Goal: Task Accomplishment & Management: Use online tool/utility

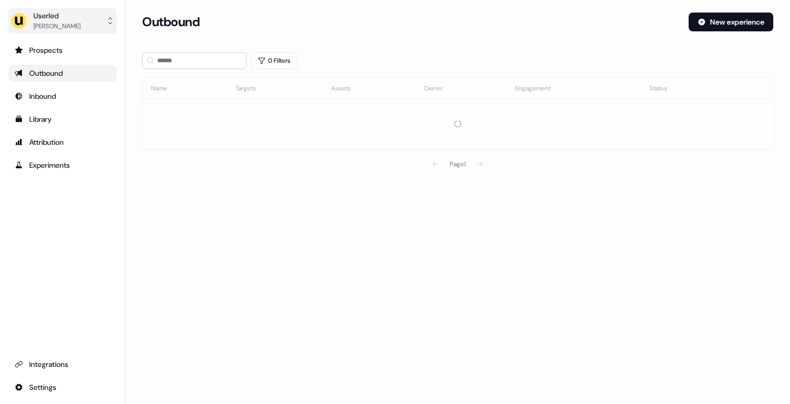
click at [47, 18] on div "Userled" at bounding box center [56, 15] width 47 height 10
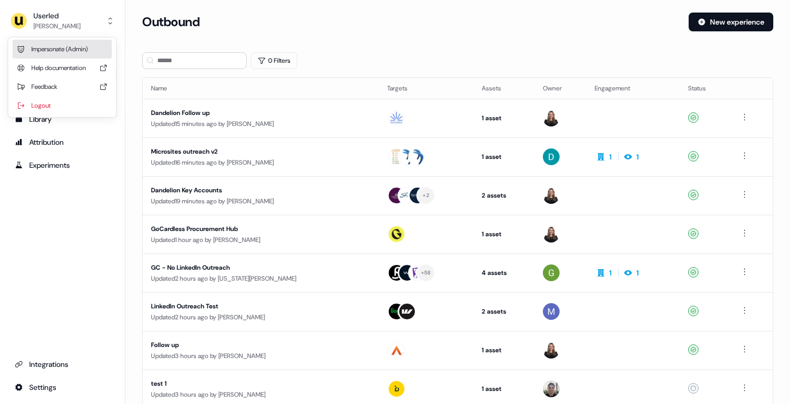
click at [75, 41] on div "Impersonate (Admin)" at bounding box center [62, 49] width 99 height 19
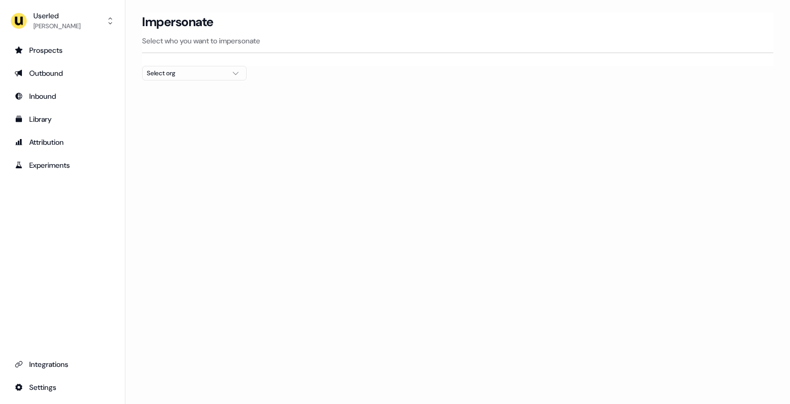
click at [225, 77] on button "Select org" at bounding box center [194, 73] width 105 height 15
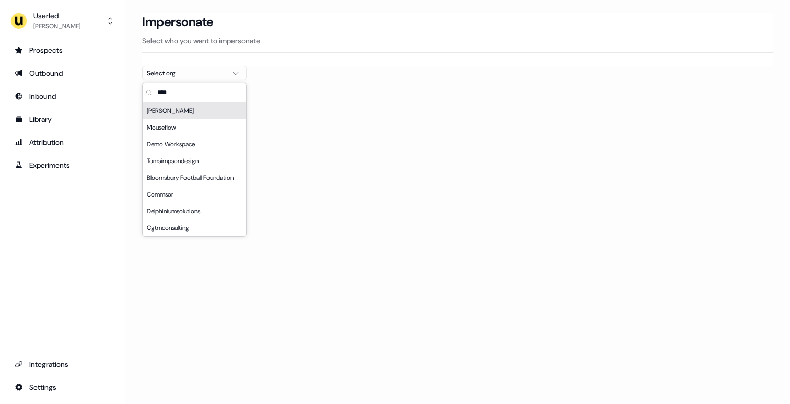
type input "****"
click at [204, 113] on div "Moss" at bounding box center [195, 110] width 104 height 17
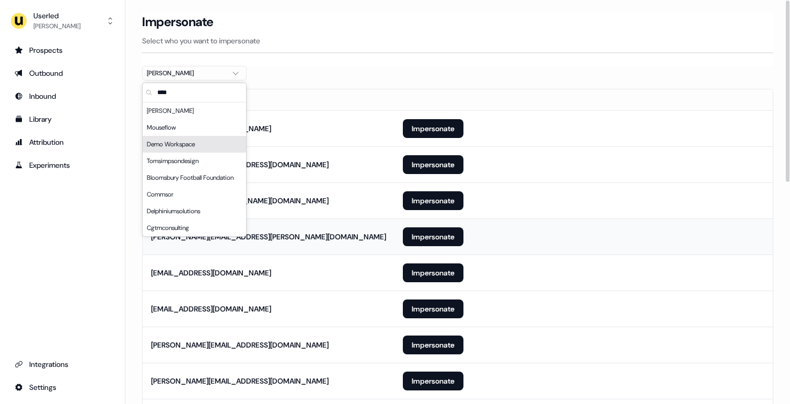
click at [594, 249] on td "Impersonate" at bounding box center [584, 237] width 378 height 36
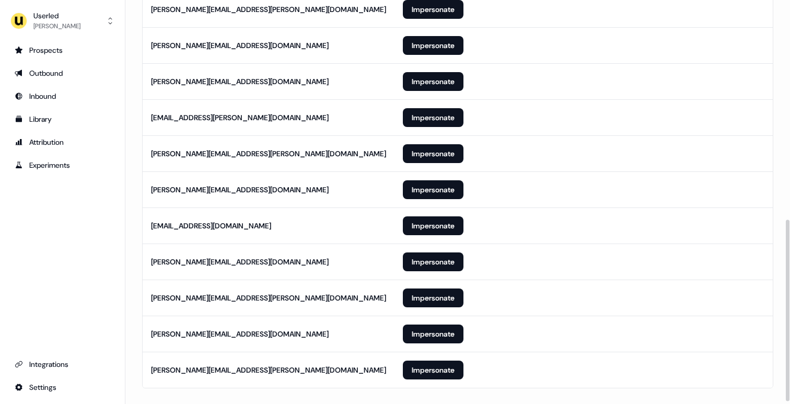
scroll to position [493, 0]
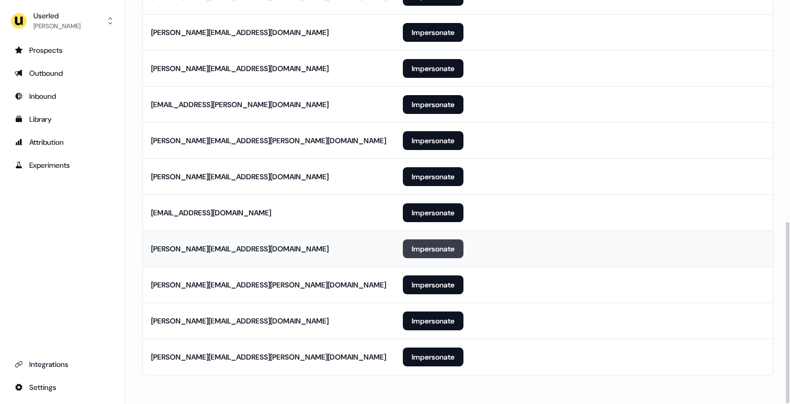
click at [432, 244] on button "Impersonate" at bounding box center [433, 248] width 61 height 19
